Goal: Information Seeking & Learning: Learn about a topic

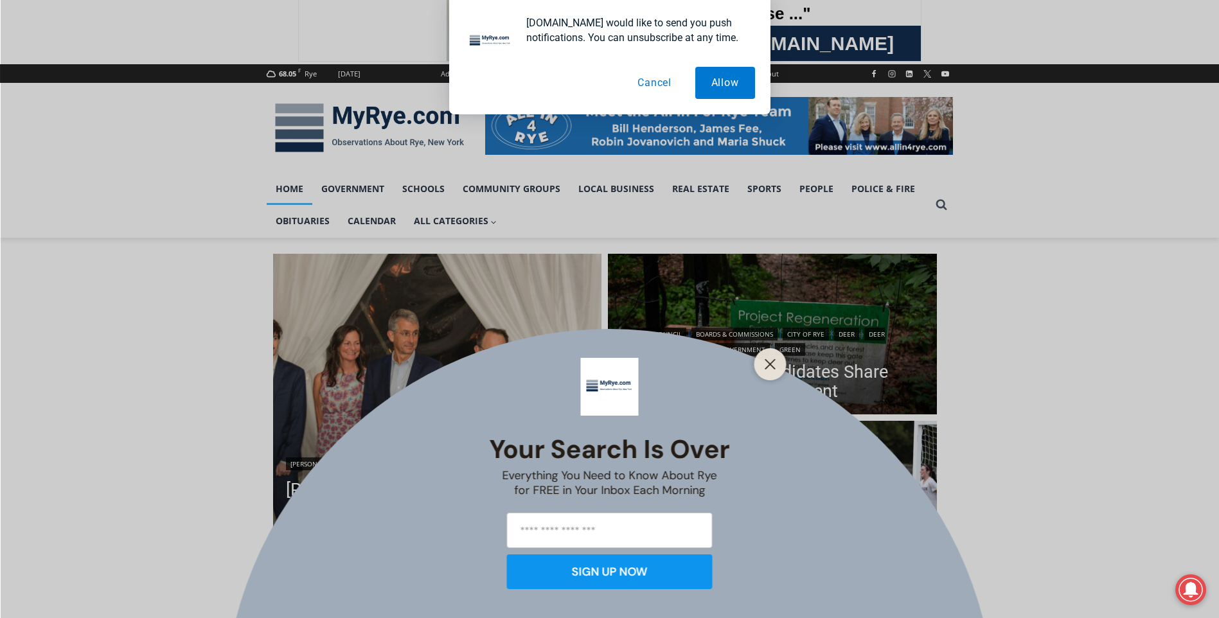
scroll to position [128, 0]
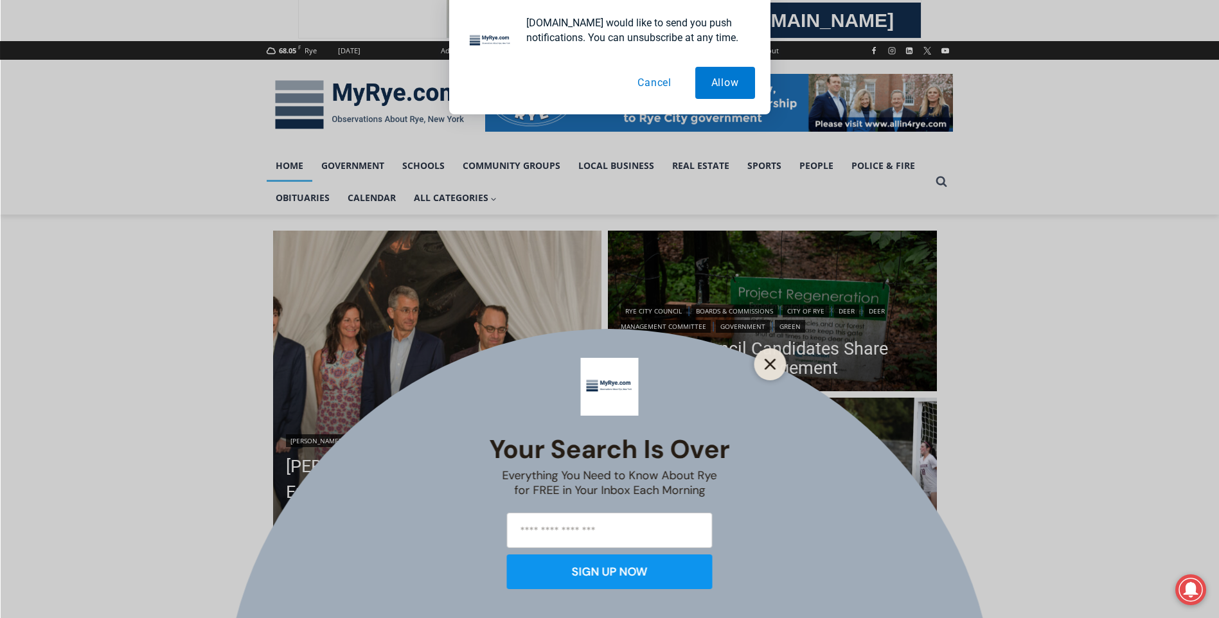
click at [774, 365] on icon "Close" at bounding box center [771, 365] width 12 height 12
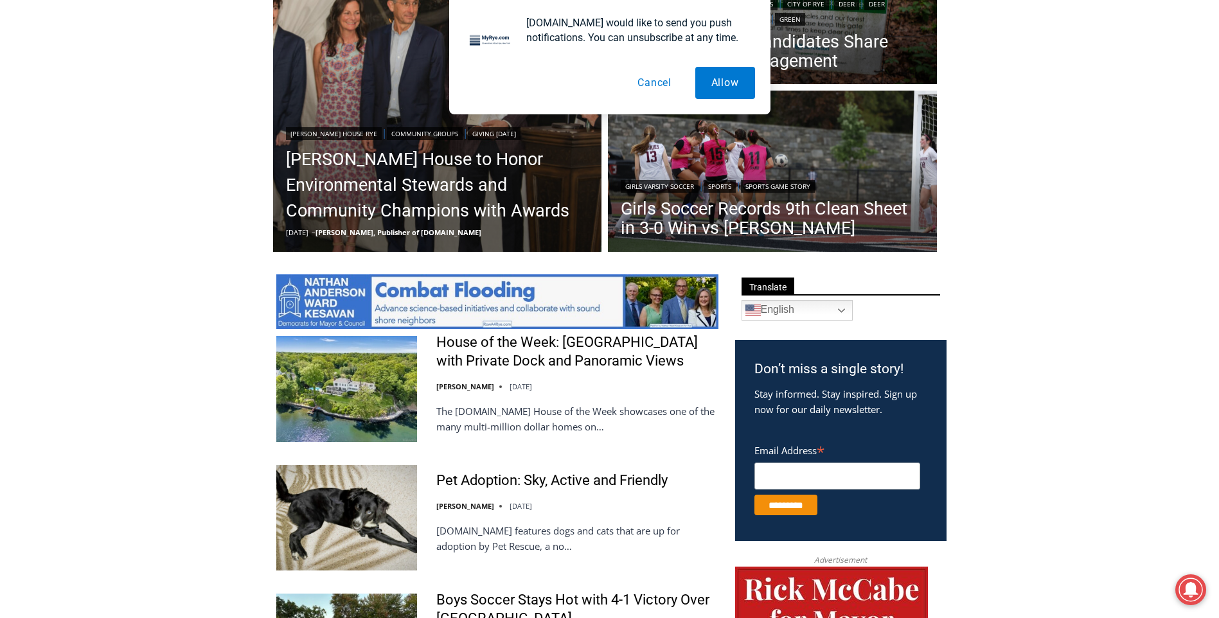
scroll to position [450, 0]
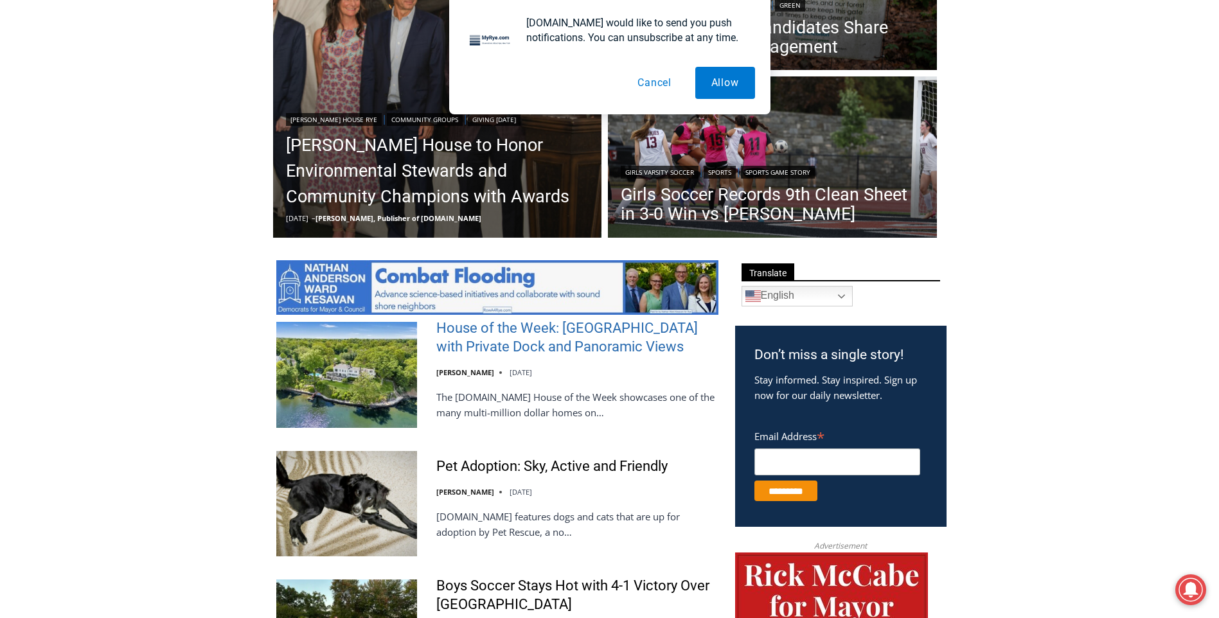
click at [601, 352] on link "House of the Week: [GEOGRAPHIC_DATA] with Private Dock and Panoramic Views" at bounding box center [577, 337] width 282 height 37
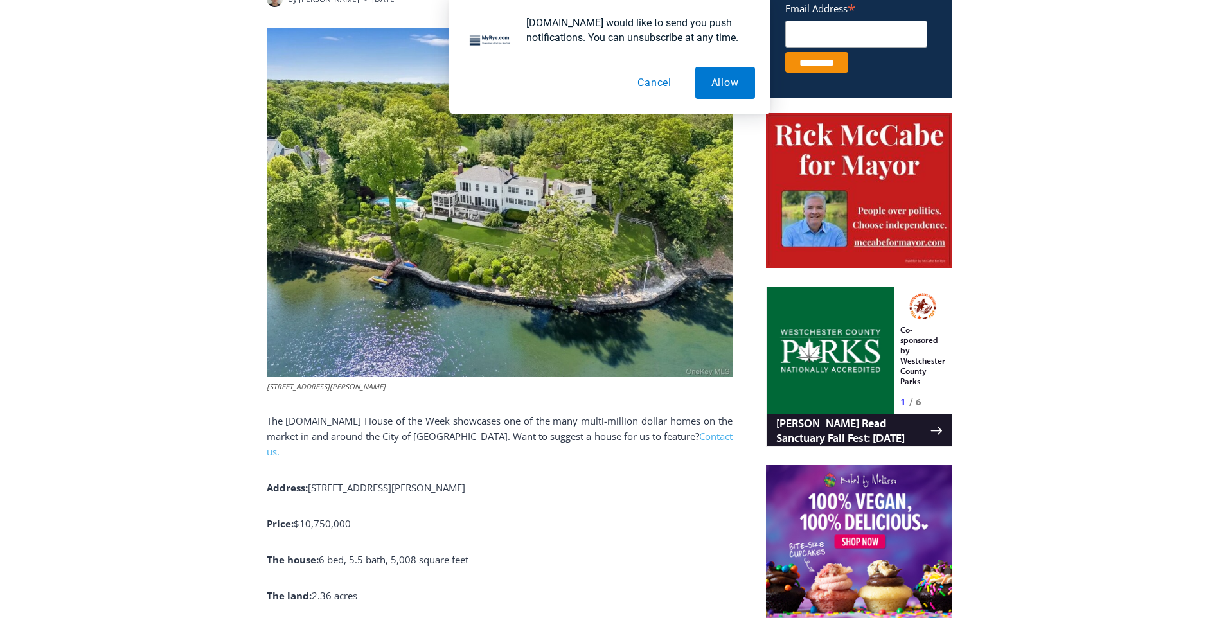
scroll to position [682, 0]
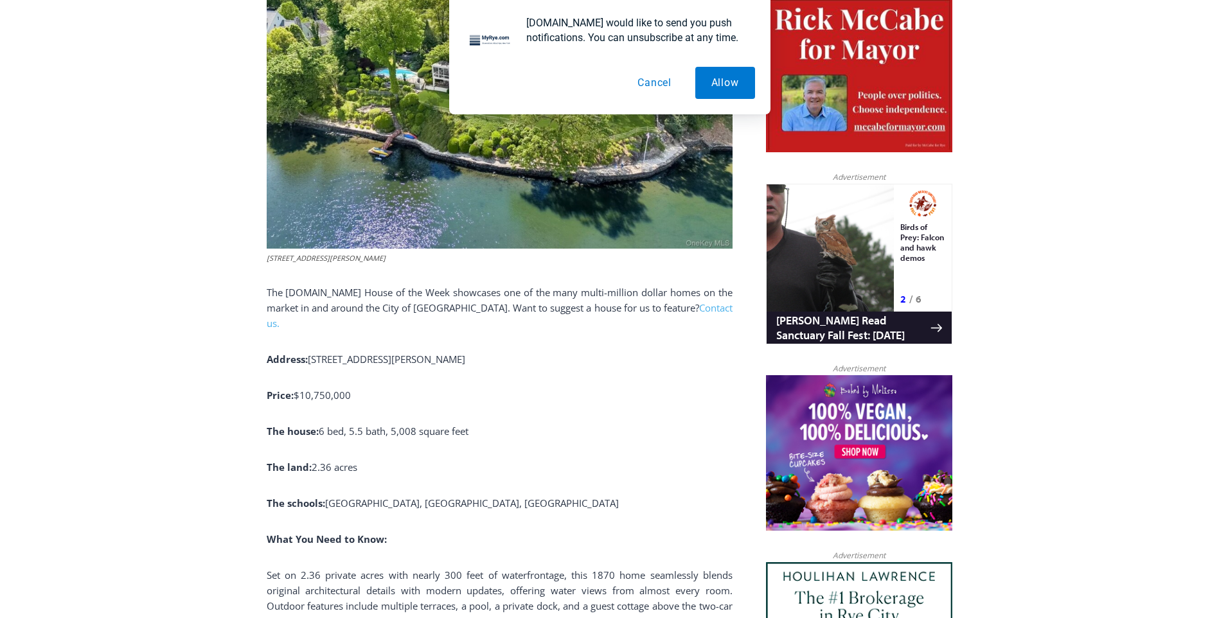
click at [669, 76] on button "Cancel" at bounding box center [654, 83] width 66 height 32
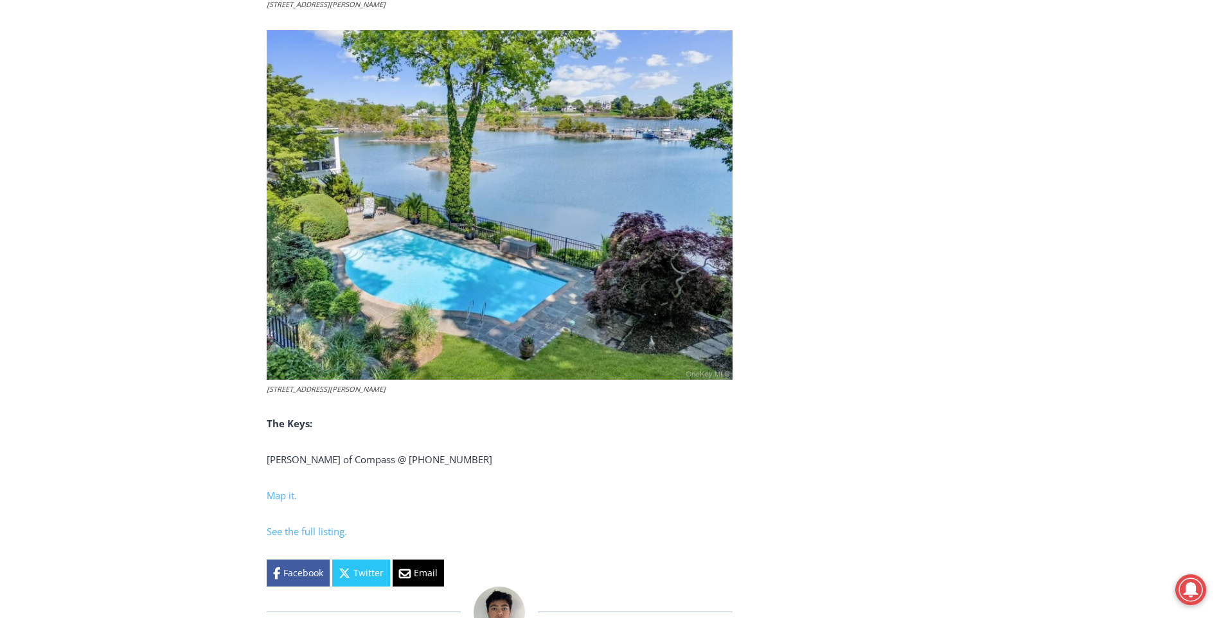
scroll to position [4729, 0]
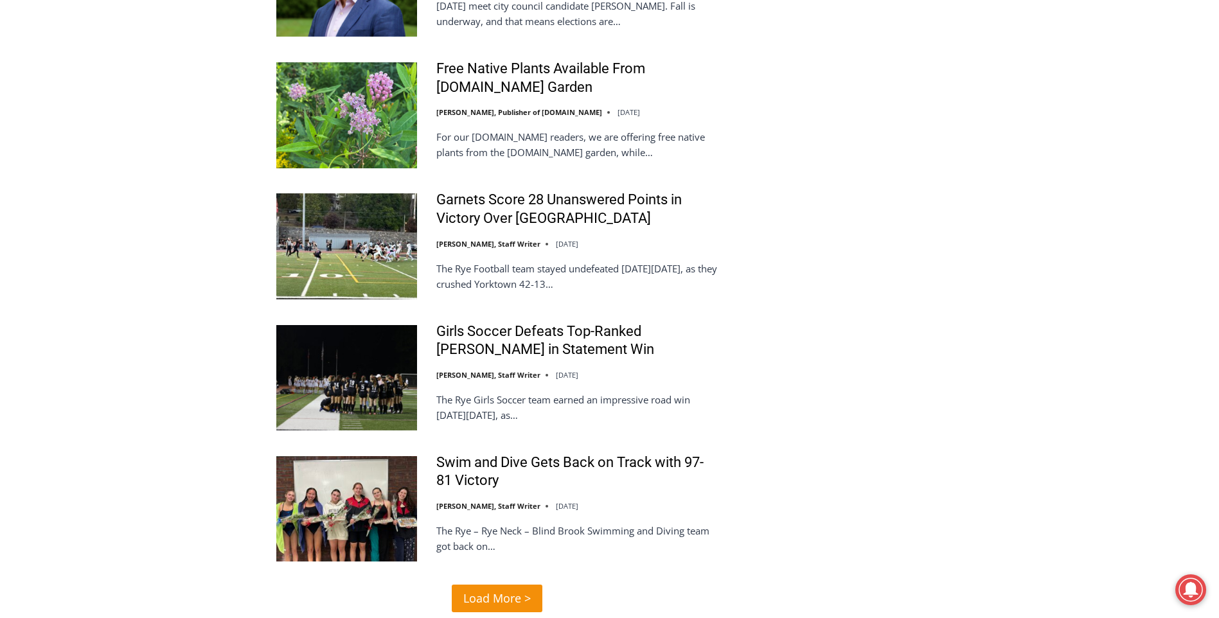
scroll to position [2955, 0]
